Goal: Task Accomplishment & Management: Use online tool/utility

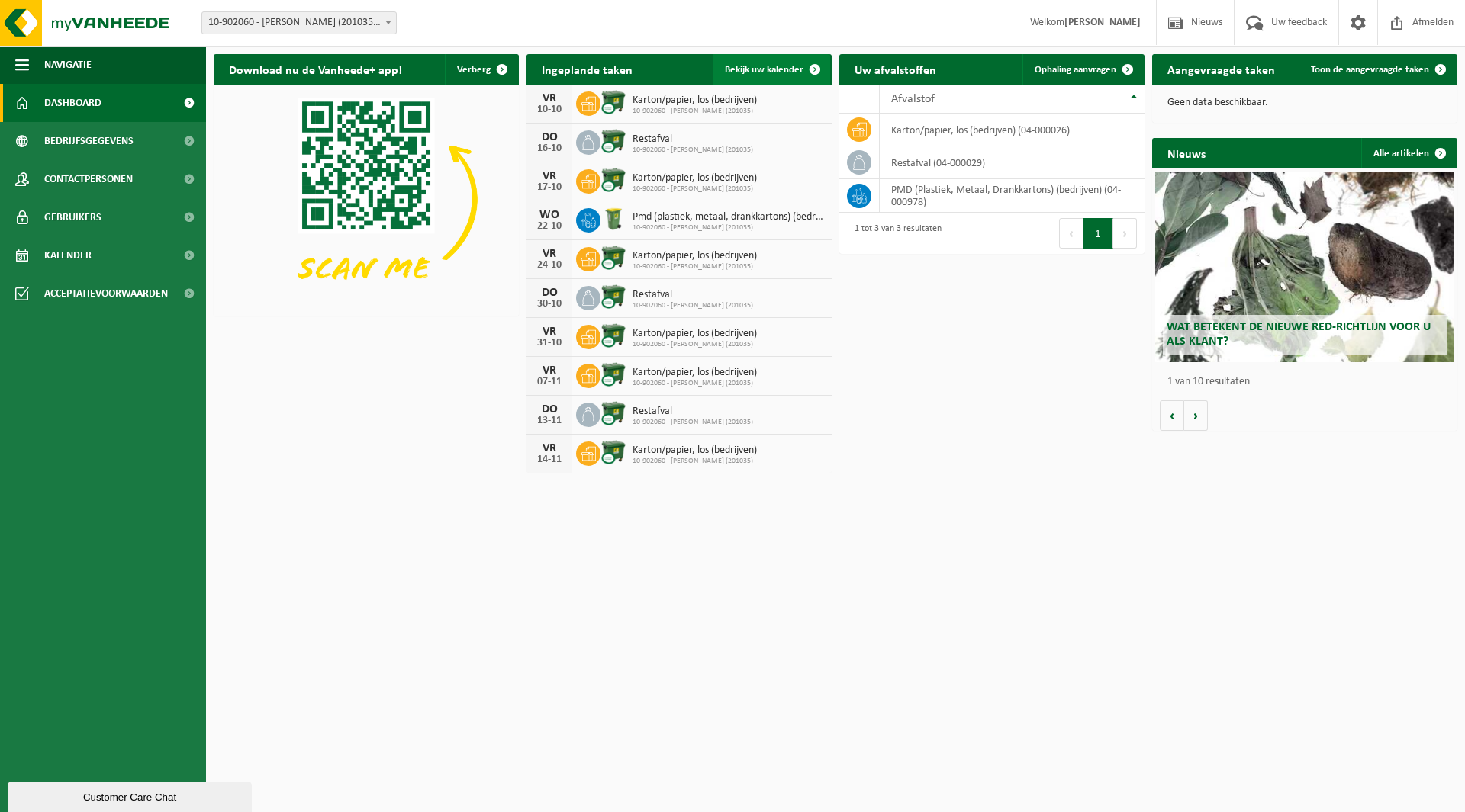
click at [758, 71] on span "Bekijk uw kalender" at bounding box center [764, 69] width 79 height 10
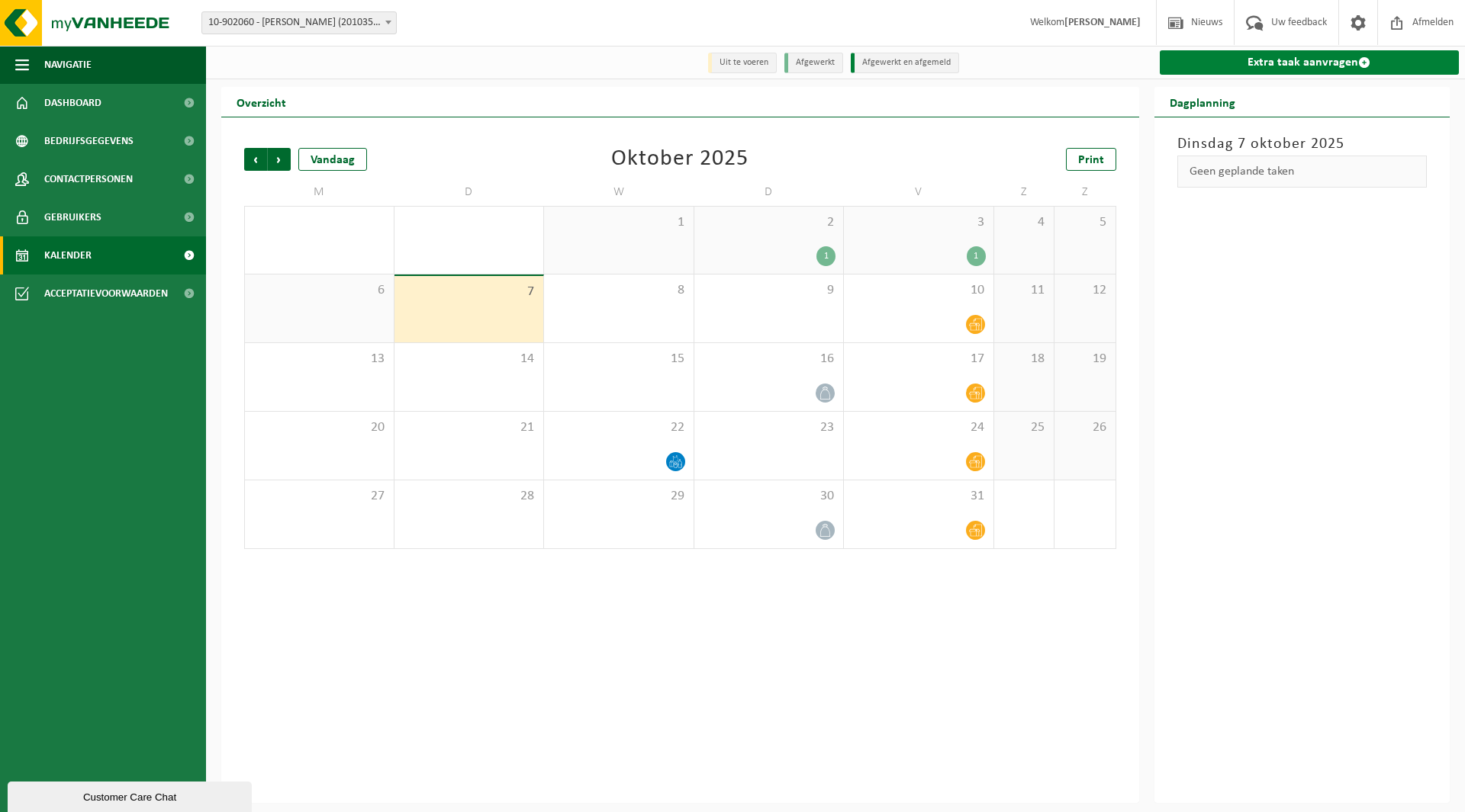
click at [1276, 60] on link "Extra taak aanvragen" at bounding box center [1310, 62] width 300 height 24
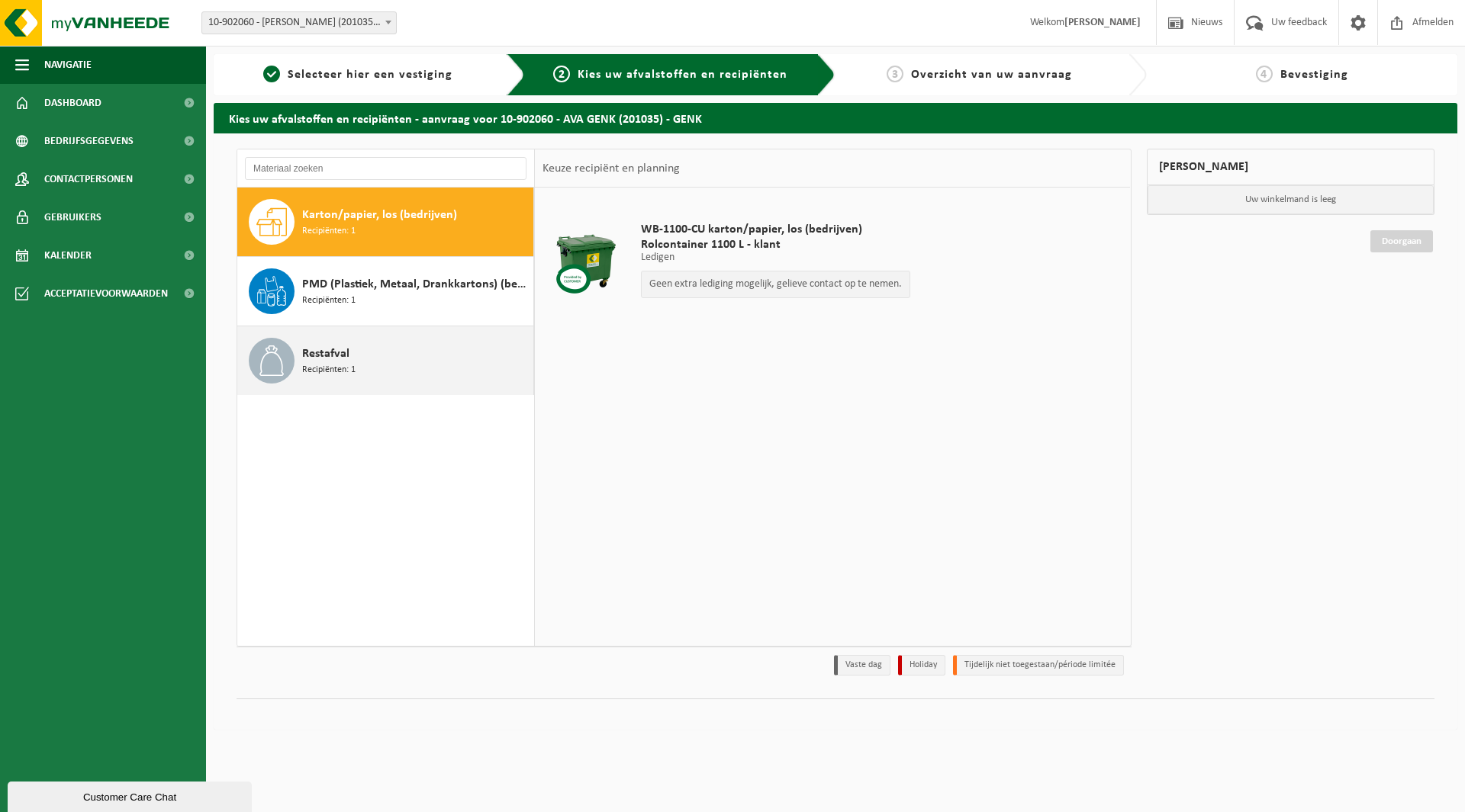
click at [323, 358] on span "Restafval" at bounding box center [326, 354] width 48 height 18
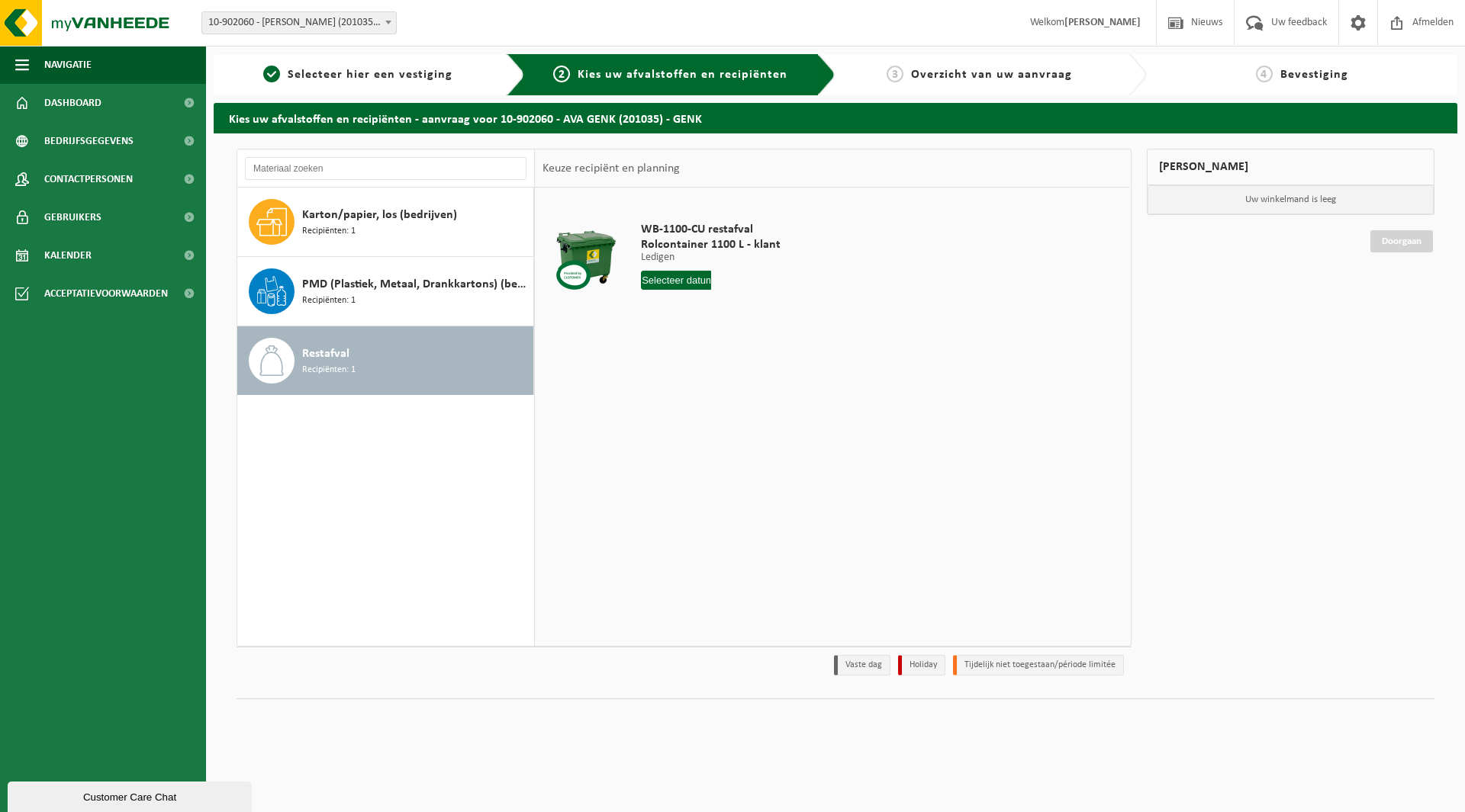
click at [667, 280] on input "text" at bounding box center [676, 280] width 70 height 19
click at [732, 388] on div "9" at bounding box center [736, 390] width 27 height 24
type input "Van 2025-10-09"
click at [697, 336] on button "In winkelmand" at bounding box center [684, 337] width 83 height 24
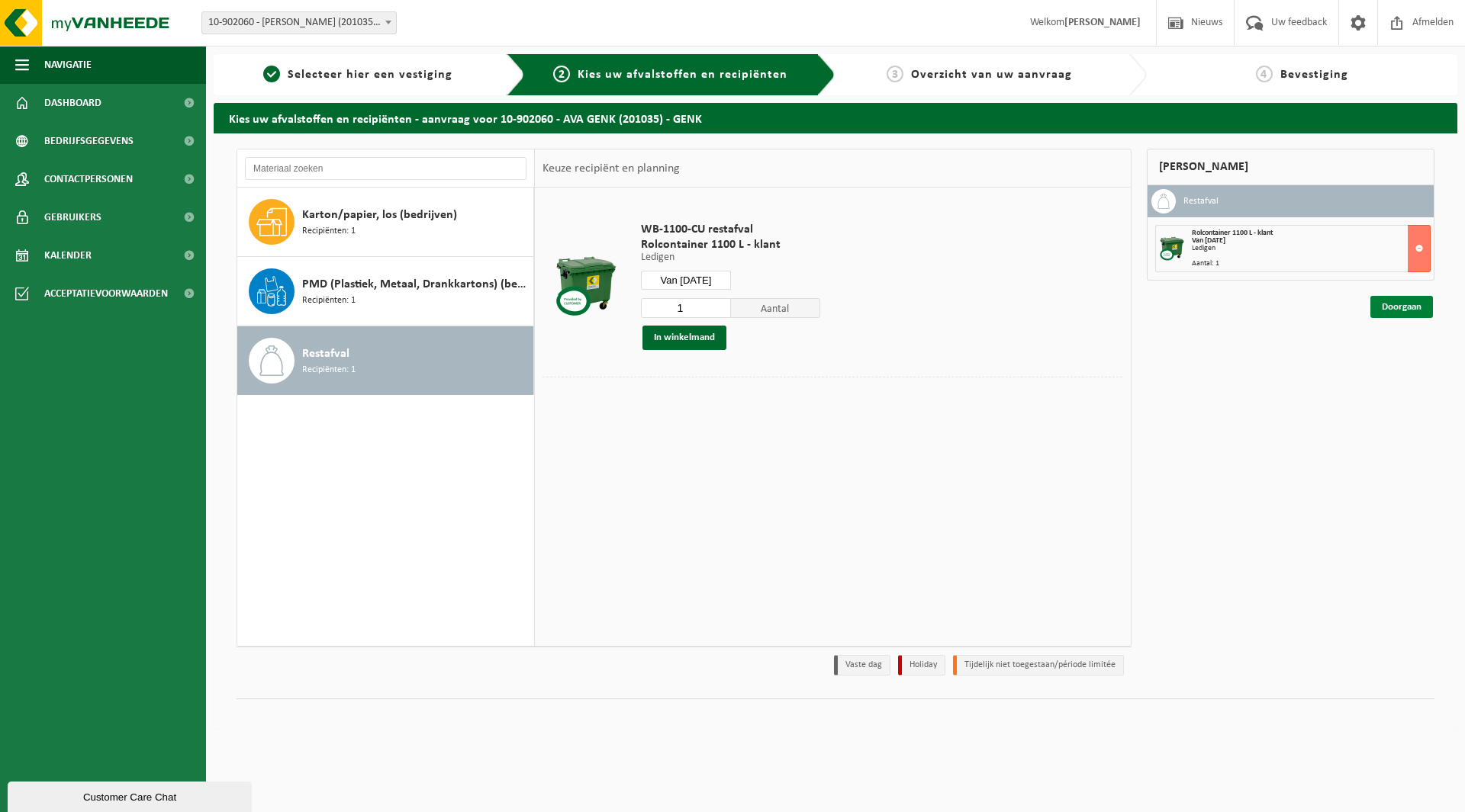
click at [1409, 309] on link "Doorgaan" at bounding box center [1401, 307] width 63 height 22
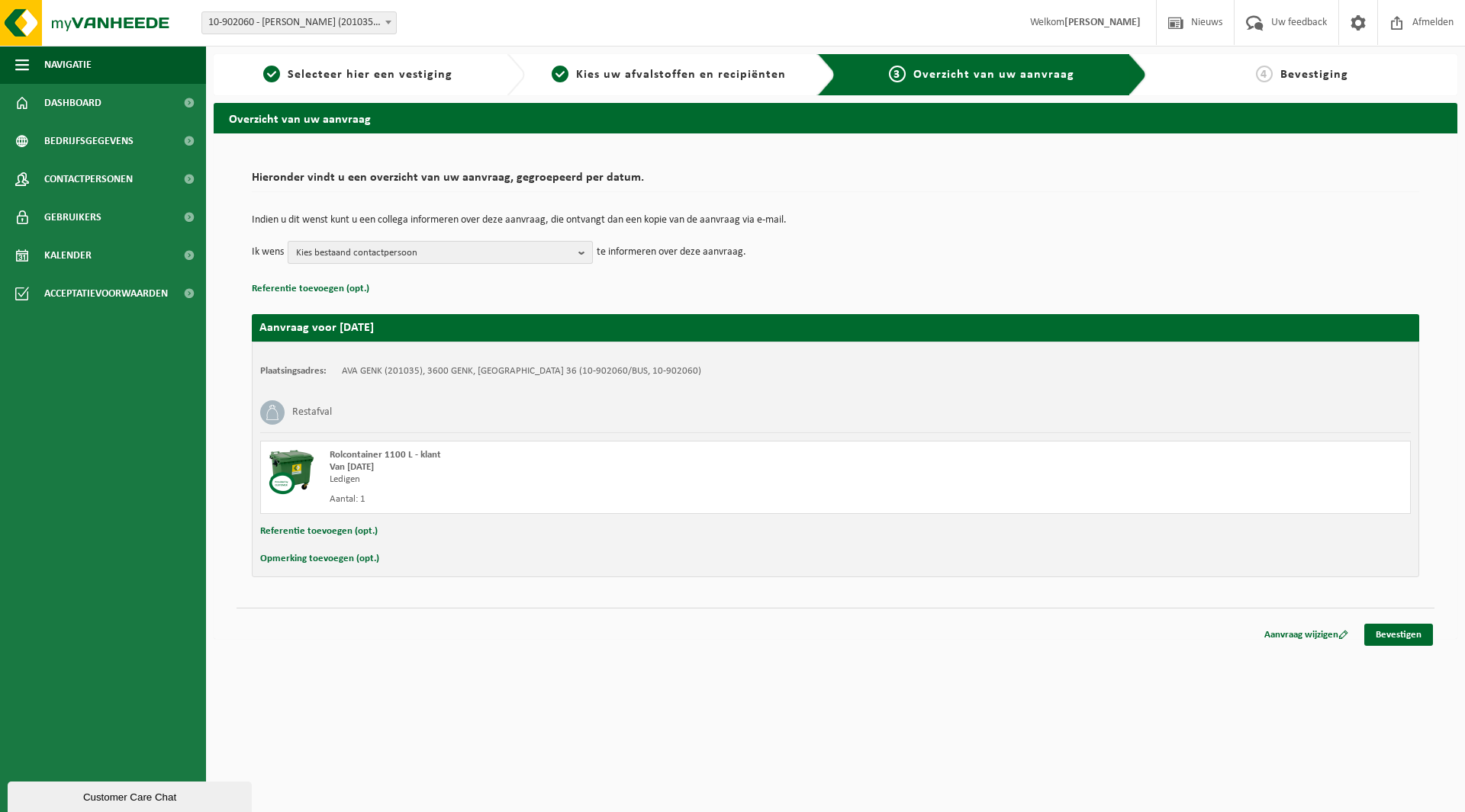
click at [581, 253] on b "button" at bounding box center [584, 252] width 13 height 22
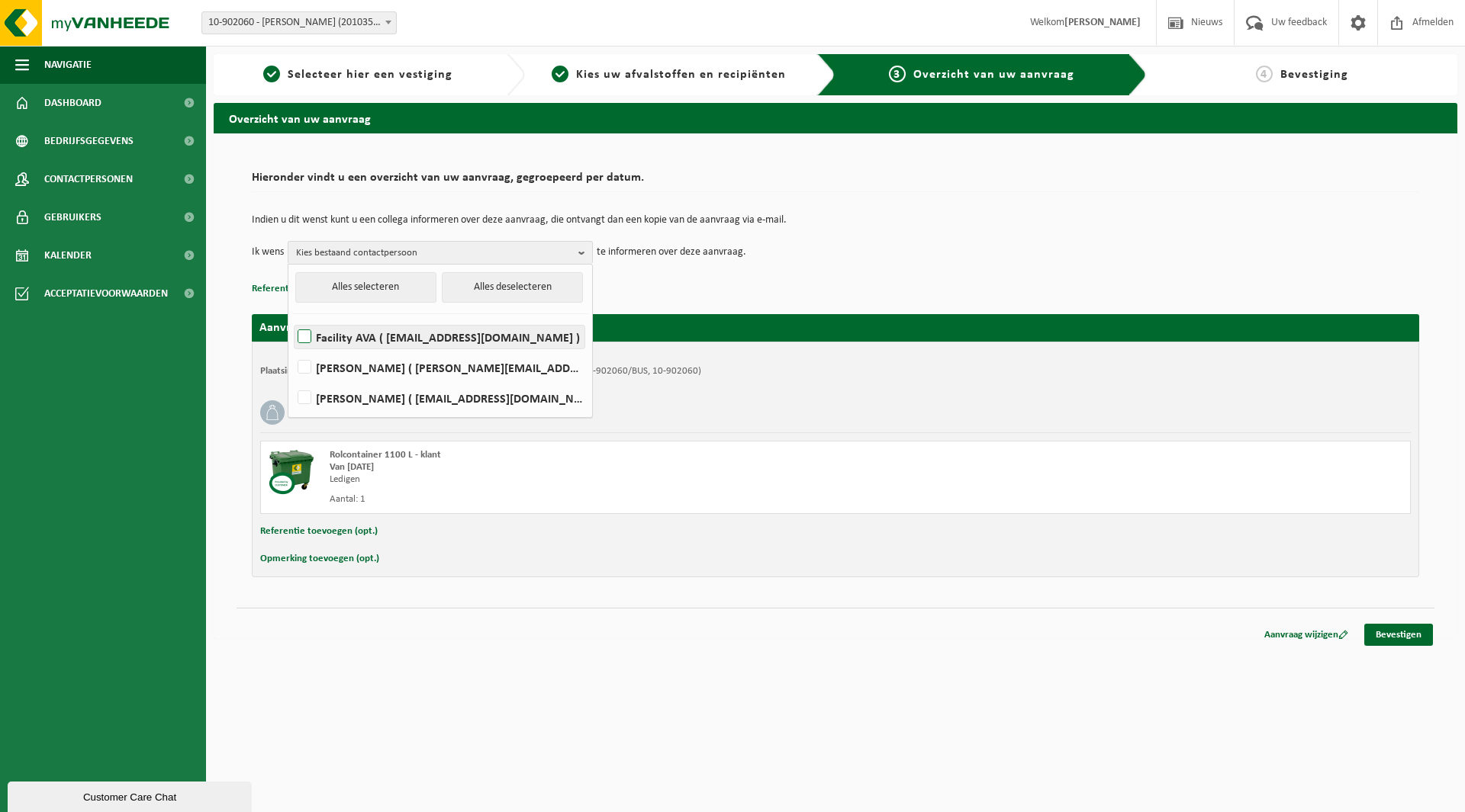
click at [305, 333] on label "Facility AVA ( facility@ava.be )" at bounding box center [439, 336] width 290 height 22
click at [292, 318] on input "Facility AVA ( facility@ava.be )" at bounding box center [292, 318] width 1 height 1
checkbox input "true"
click at [750, 389] on div "Plaatsingsadres: AVA GENK (201035), 3600 GENK, HASSELTWEG 36 (10-902060/BUS, 10…" at bounding box center [835, 459] width 1167 height 236
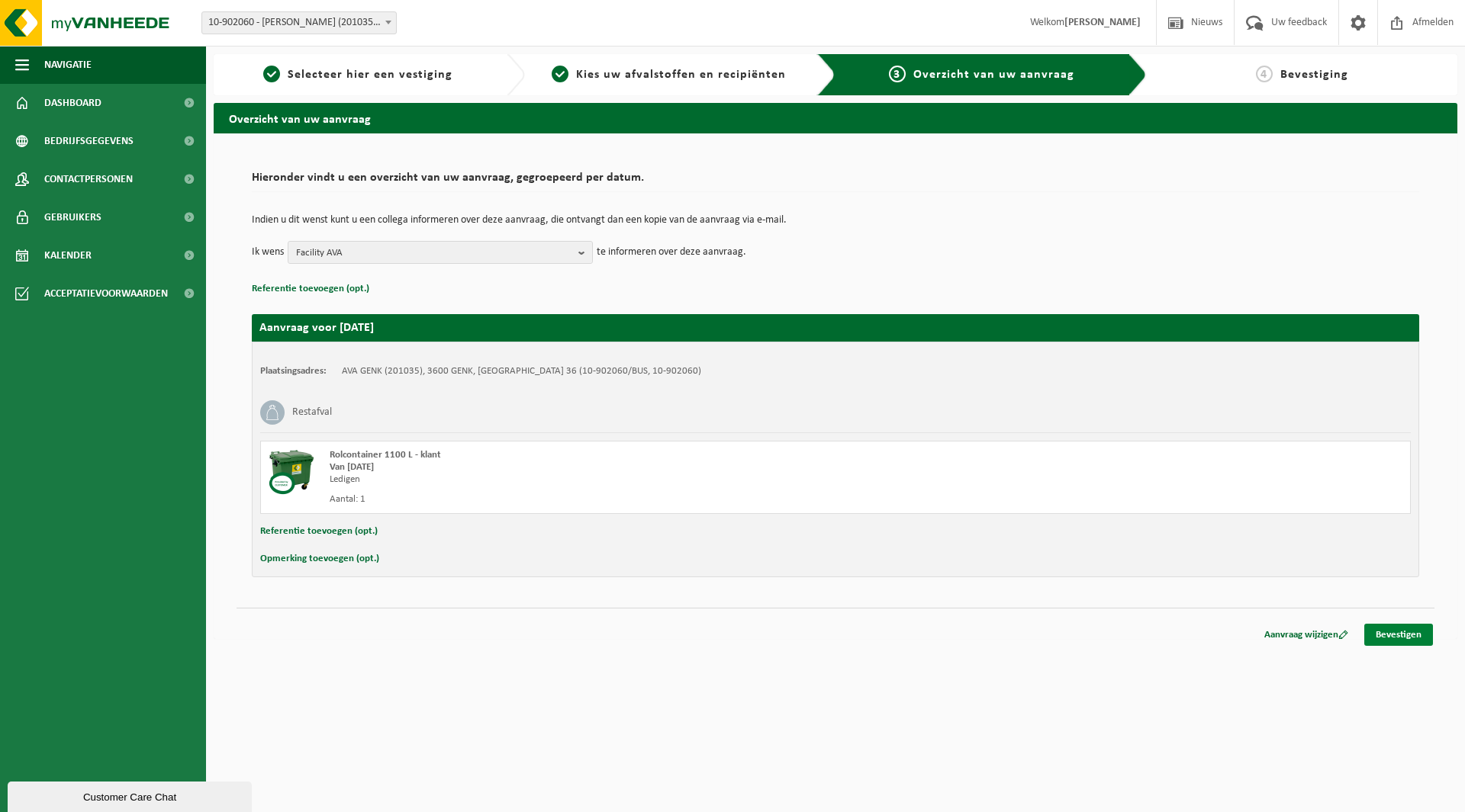
click at [1392, 632] on link "Bevestigen" at bounding box center [1398, 634] width 68 height 22
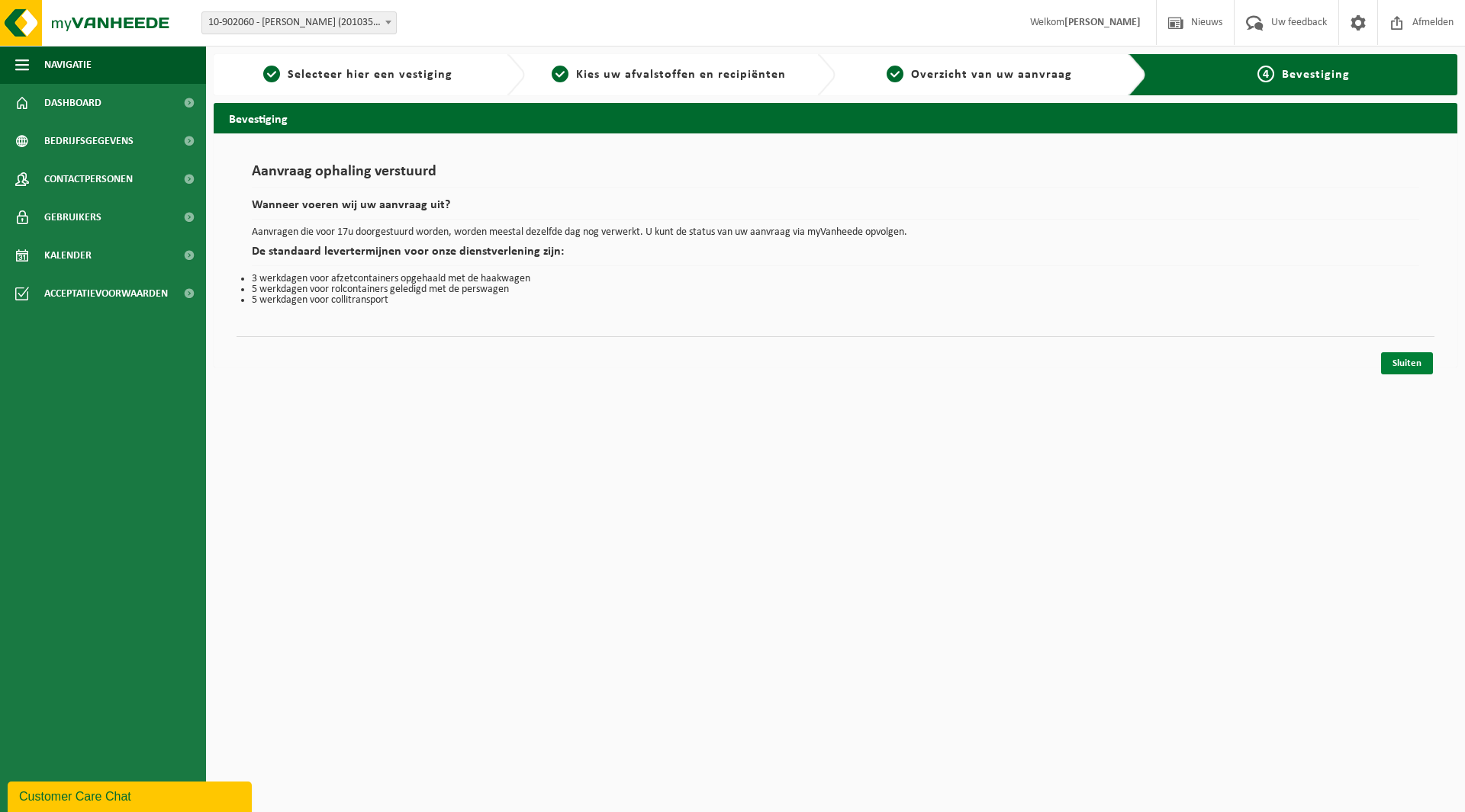
click at [1410, 365] on link "Sluiten" at bounding box center [1407, 363] width 52 height 22
